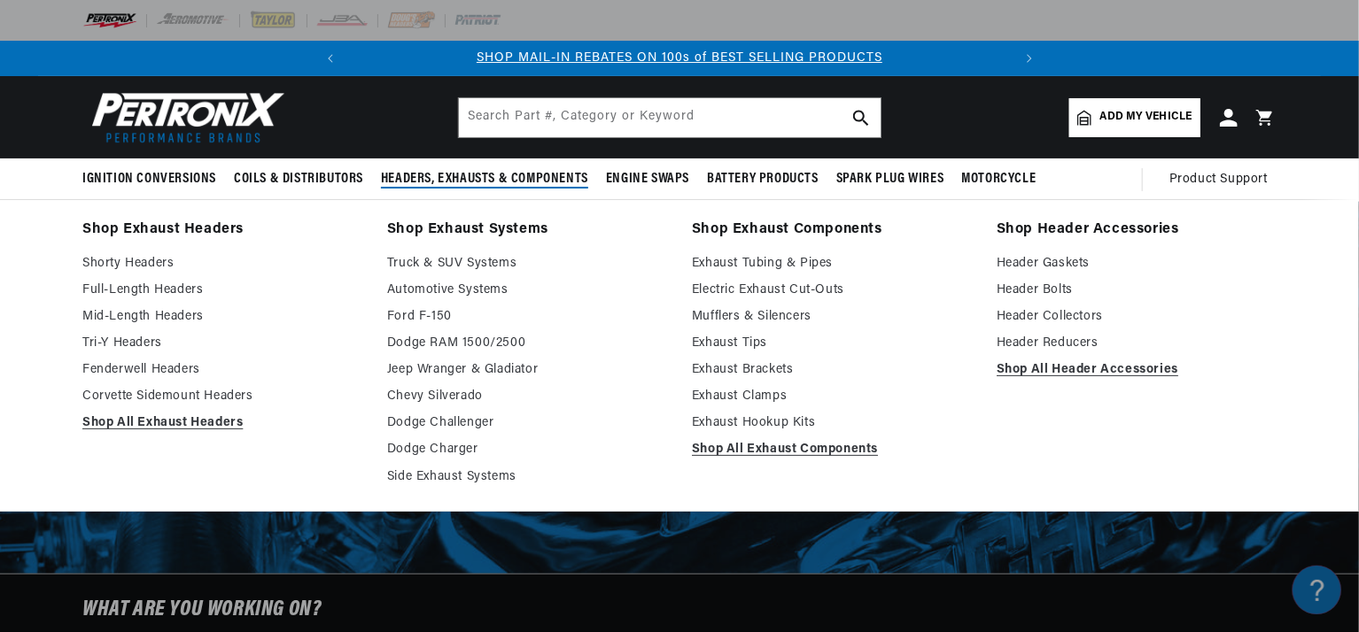
click at [442, 176] on span "Headers, Exhausts & Components" at bounding box center [484, 179] width 207 height 19
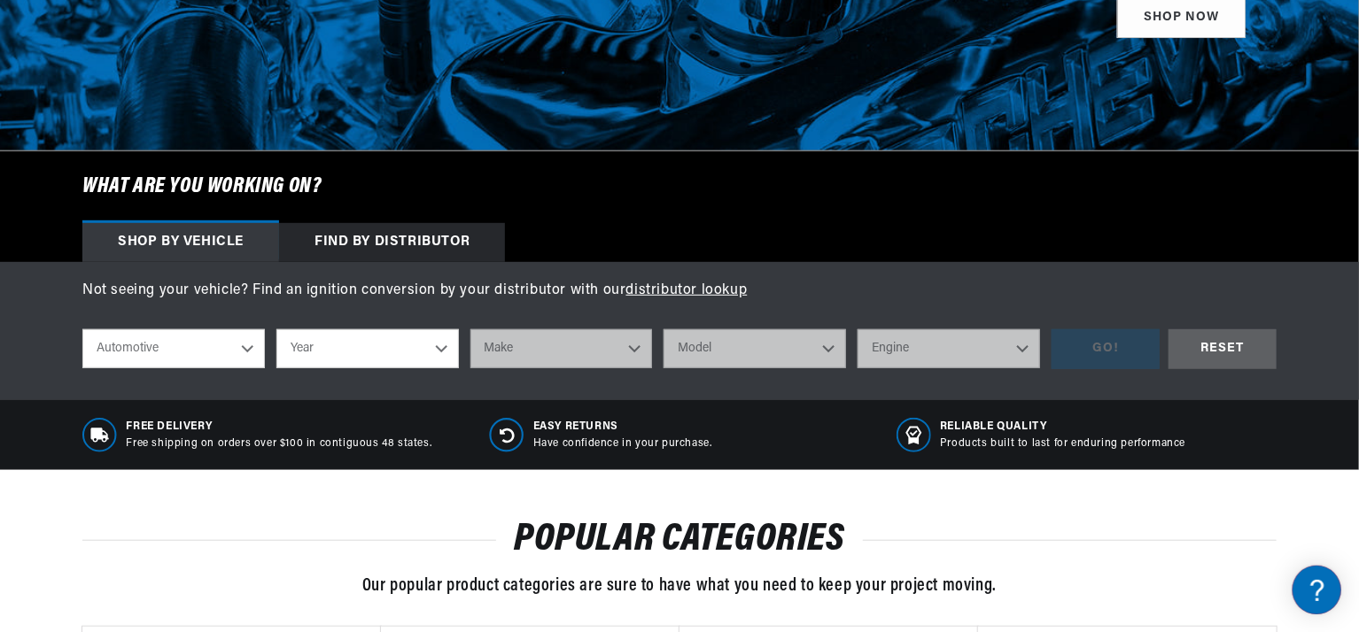
scroll to position [425, 0]
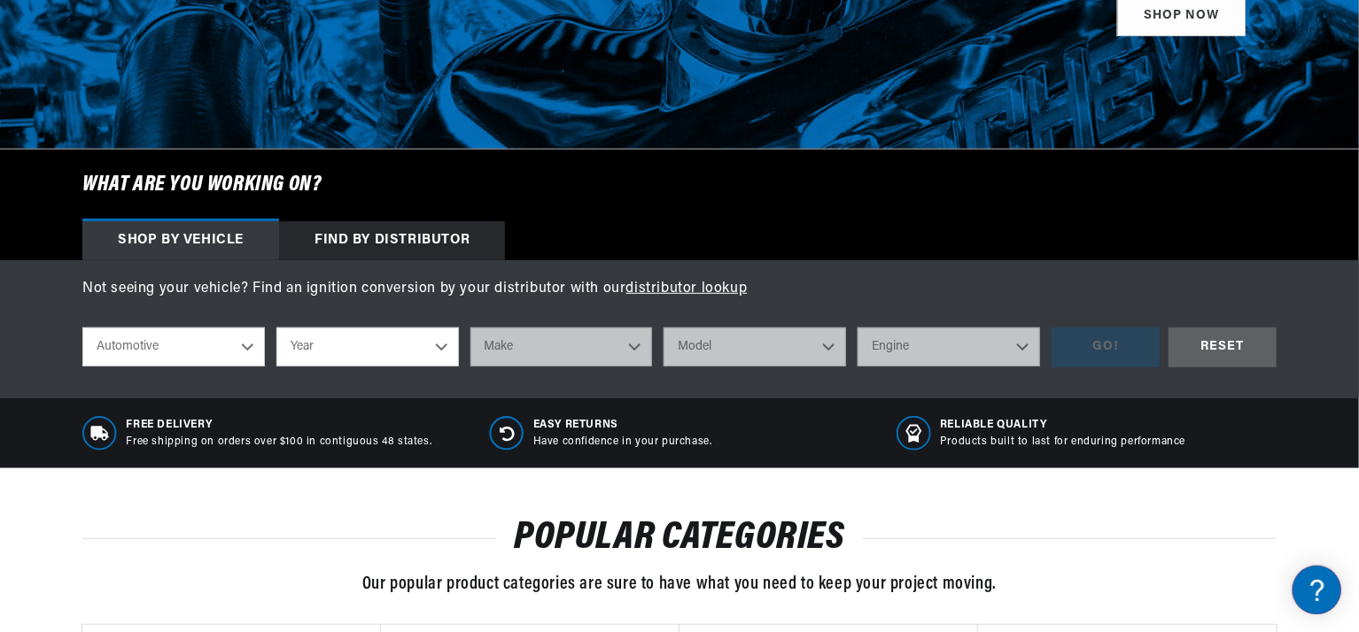
click at [244, 345] on select "Automotive Agricultural Industrial Marine Motorcycle" at bounding box center [173, 347] width 182 height 39
click at [444, 348] on select "Year 2022 2021 2020 2019 2018 2017 2016 2015 2014 2013 2012 2011 2010 2009 2008…" at bounding box center [367, 347] width 182 height 39
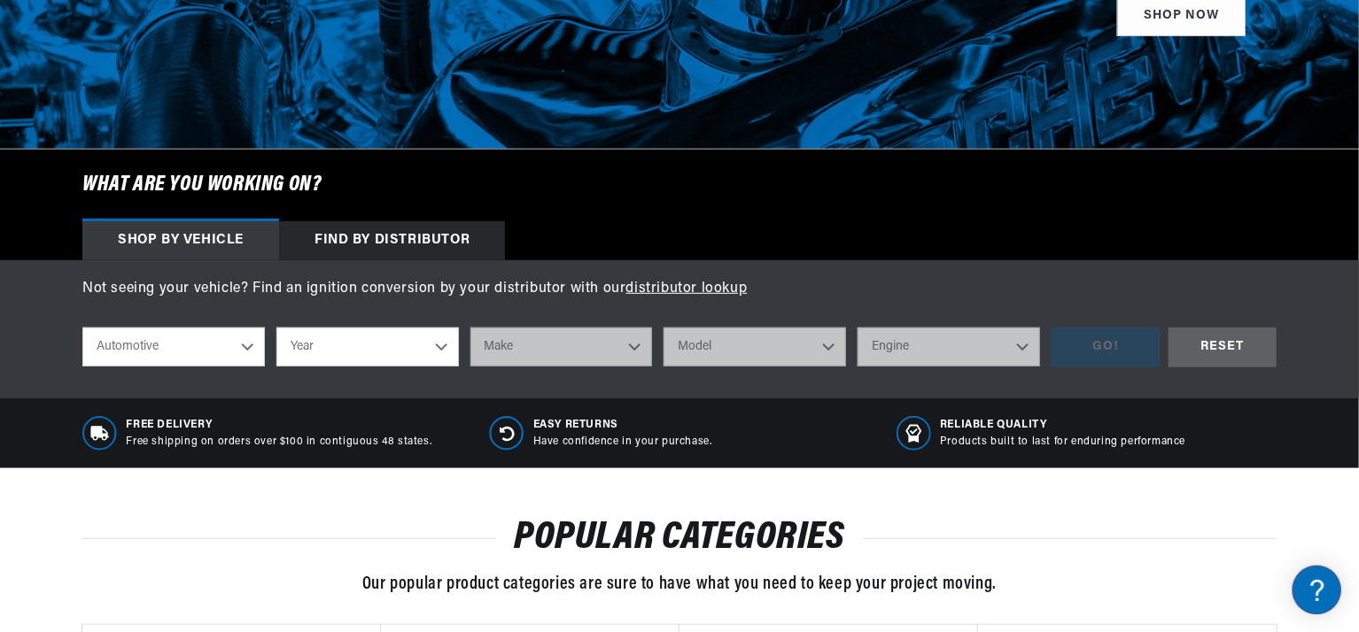
select select "1985"
click at [276, 328] on select "Year 2022 2021 2020 2019 2018 2017 2016 2015 2014 2013 2012 2011 2010 2009 2008…" at bounding box center [367, 347] width 182 height 39
select select "1985"
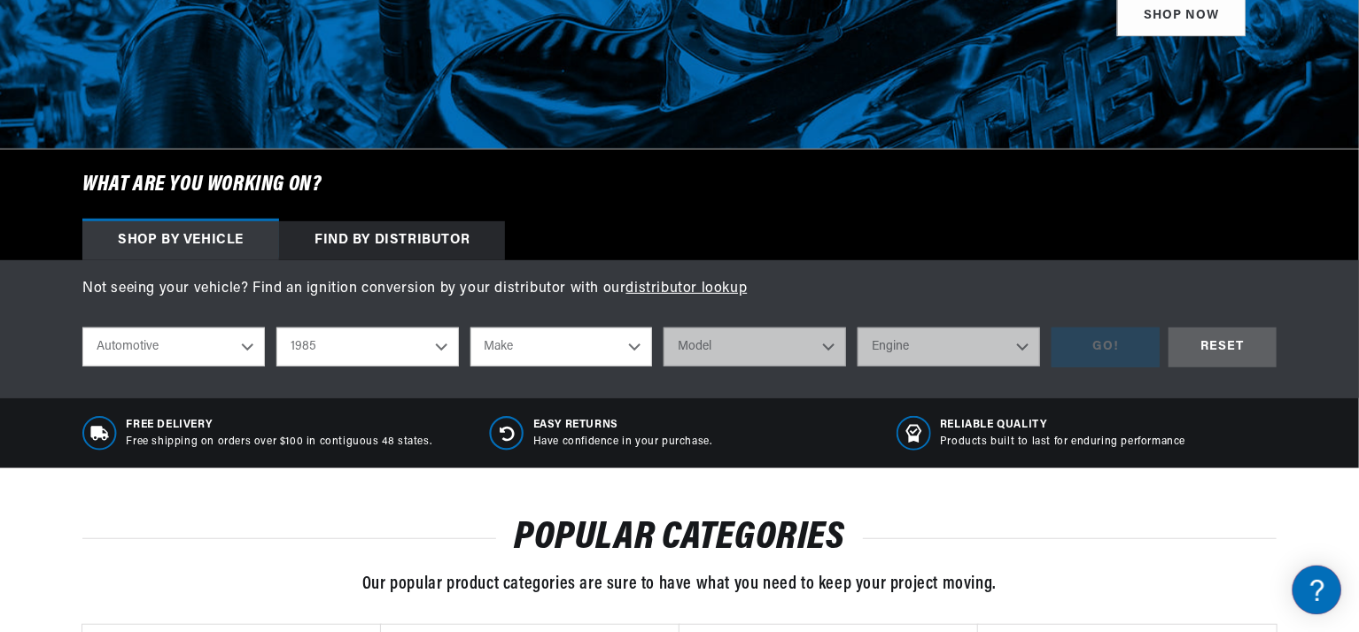
click at [634, 345] on select "Make American Motors Avanti Bentley Buick Cadillac Chevrolet Chrysler Dodge Exc…" at bounding box center [561, 347] width 182 height 39
select select "Chevrolet"
click at [470, 328] on select "Make American Motors Avanti Bentley Buick Cadillac Chevrolet Chrysler Dodge Exc…" at bounding box center [561, 347] width 182 height 39
select select "Chevrolet"
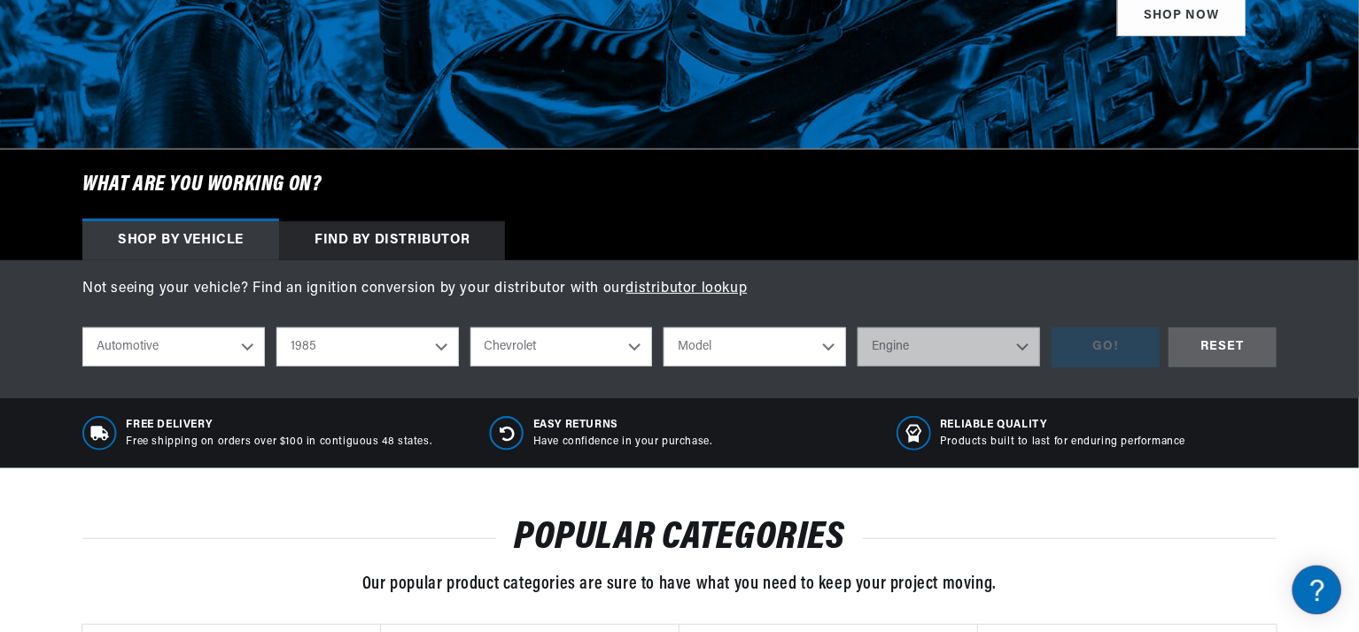
click at [822, 343] on select "Model B60 C10 C10 Suburban C15 C20 C20 Suburban C30 C35 C60 C70 Camaro Caprice …" at bounding box center [754, 347] width 182 height 39
select select "Camaro"
click at [663, 328] on select "Model B60 C10 C10 Suburban C15 C20 C20 Suburban C30 C35 C60 C70 Camaro Caprice …" at bounding box center [754, 347] width 182 height 39
select select "Camaro"
click at [1018, 346] on select "Engine 2.8L 5.0L 5.7L" at bounding box center [948, 347] width 182 height 39
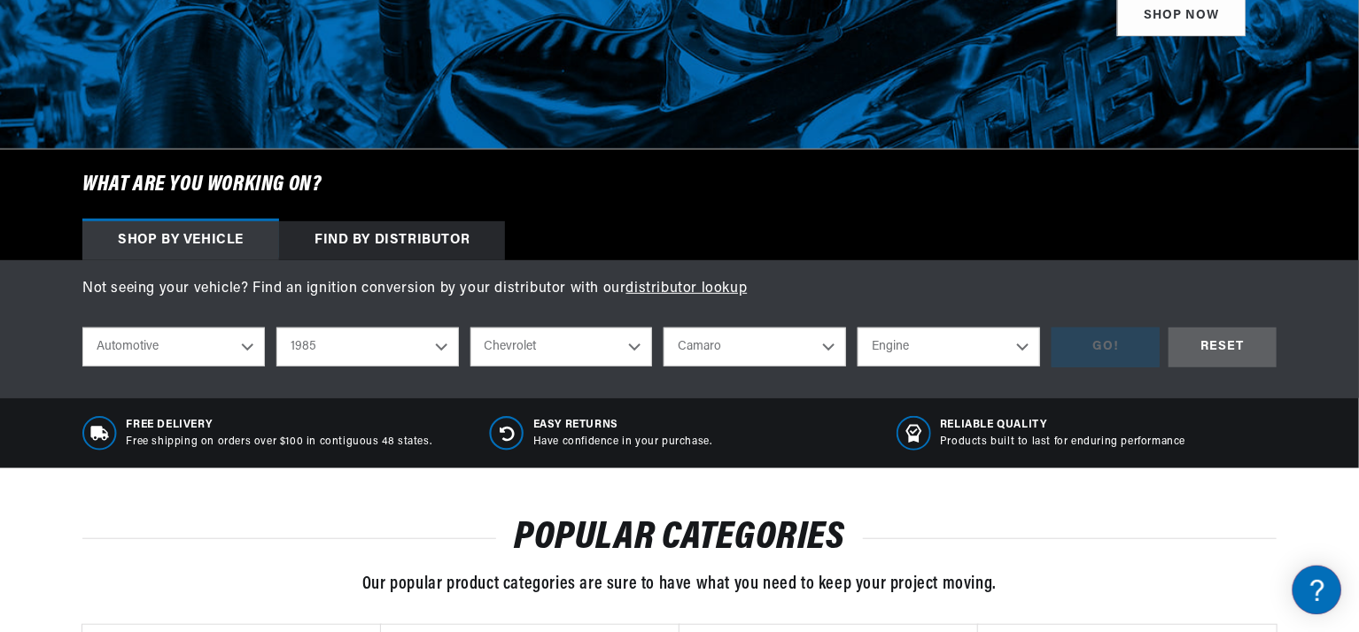
scroll to position [0, 0]
select select "5.7L"
click at [857, 328] on select "Engine 2.8L 5.0L 5.7L" at bounding box center [948, 347] width 182 height 39
select select "5.7L"
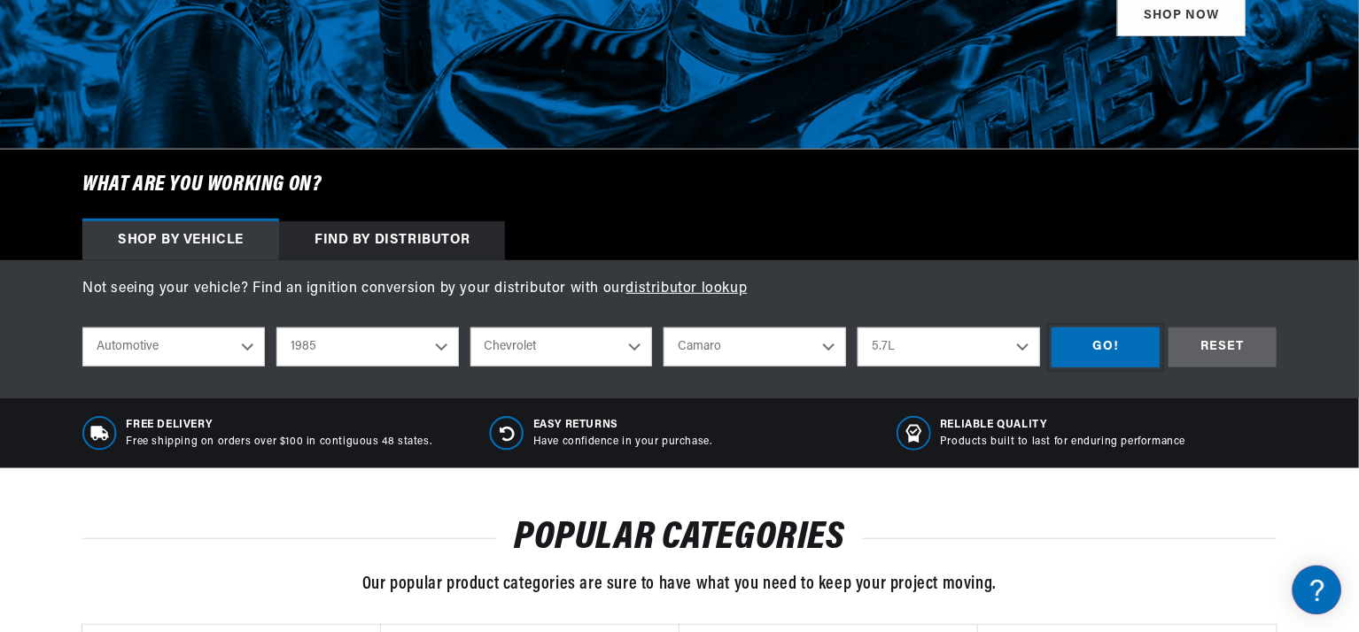
click at [1115, 343] on div "GO!" at bounding box center [1105, 348] width 108 height 40
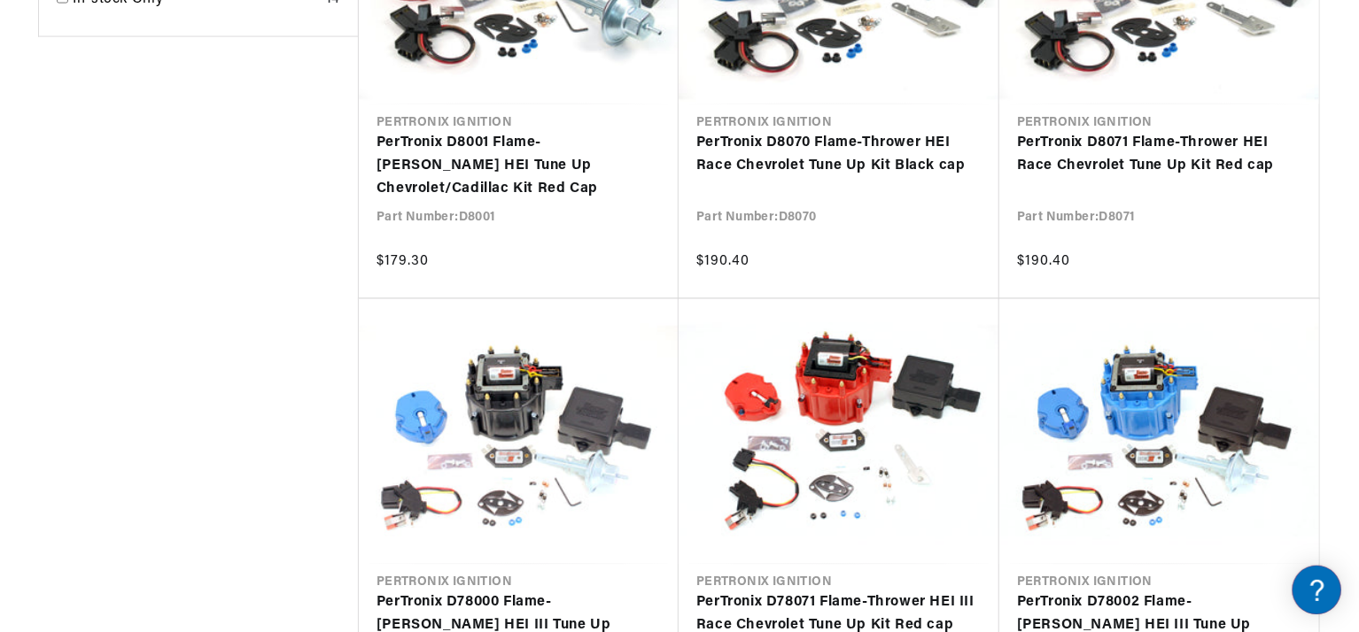
scroll to position [0, 661]
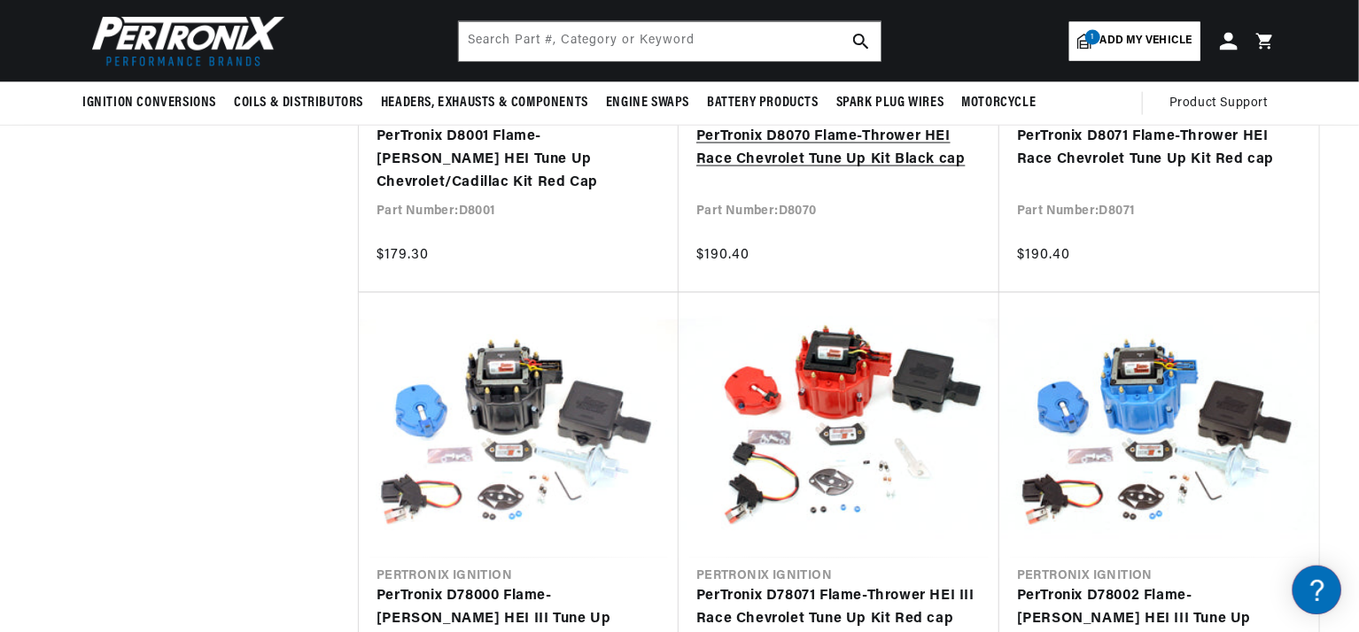
scroll to position [0, 661]
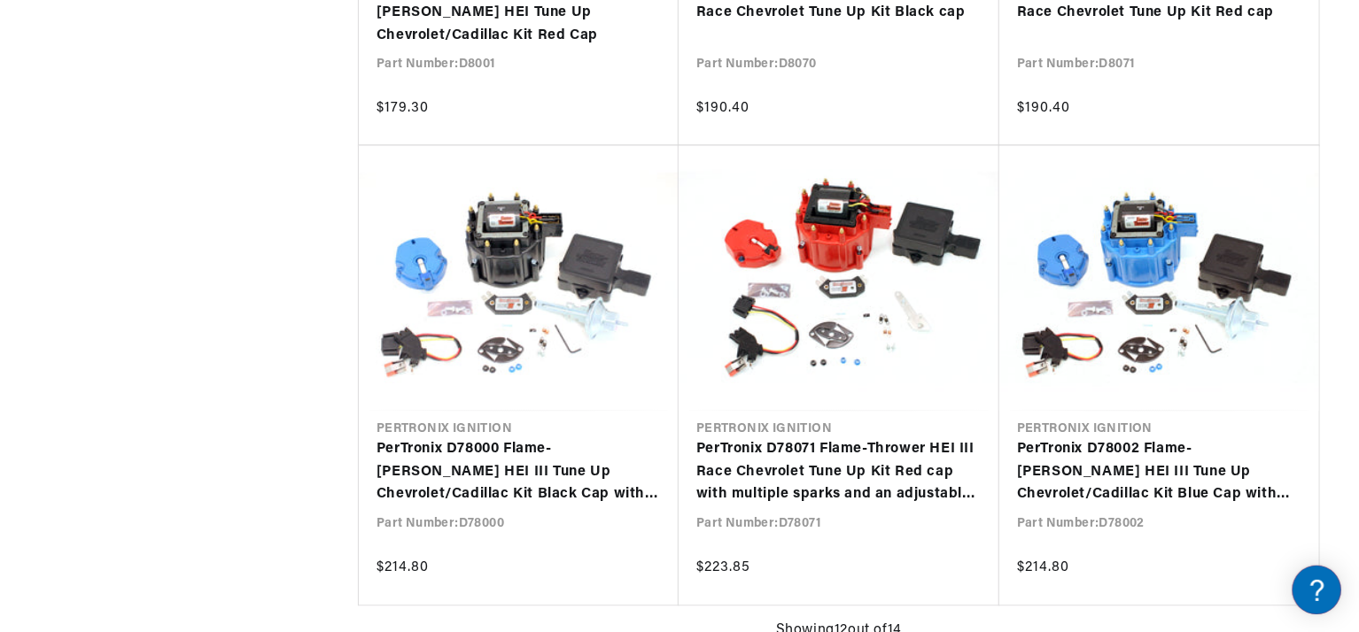
scroll to position [1609, 0]
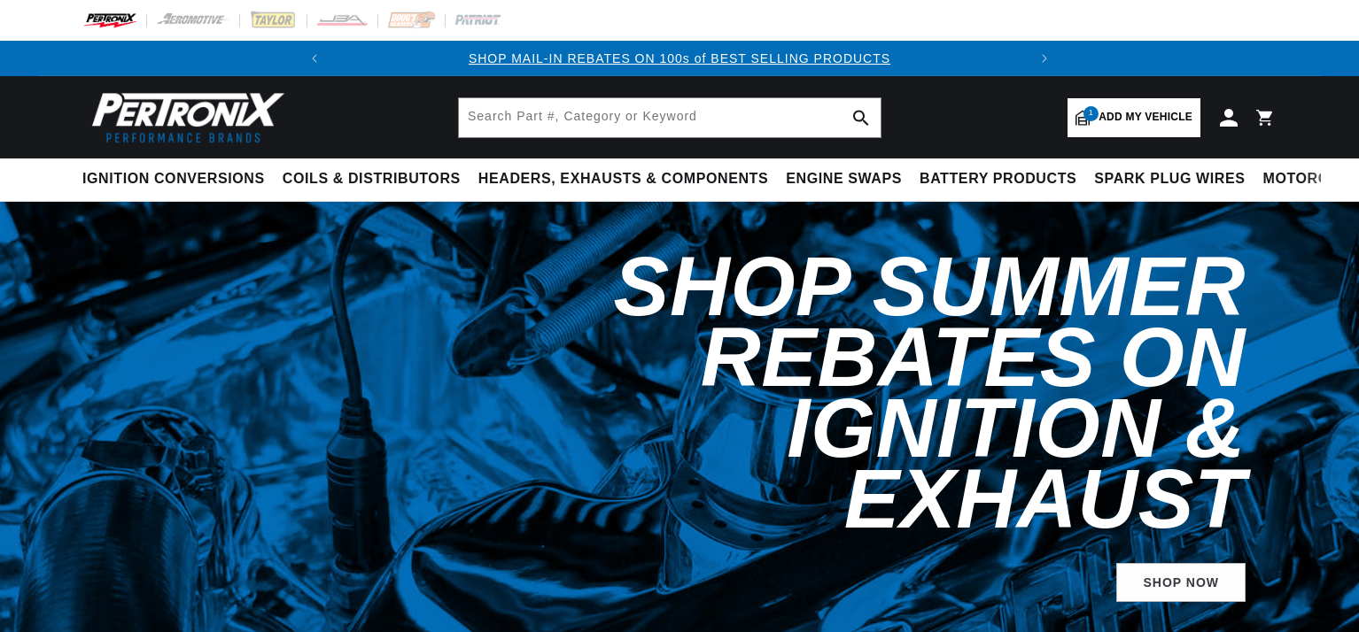
select select "1985"
select select "Chevrolet"
select select "Camaro"
select select "5.7L"
